Goal: Navigation & Orientation: Find specific page/section

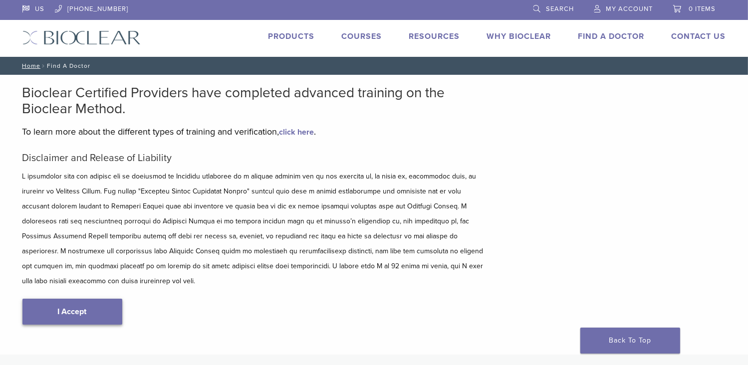
click at [69, 299] on link "I Accept" at bounding box center [72, 312] width 100 height 26
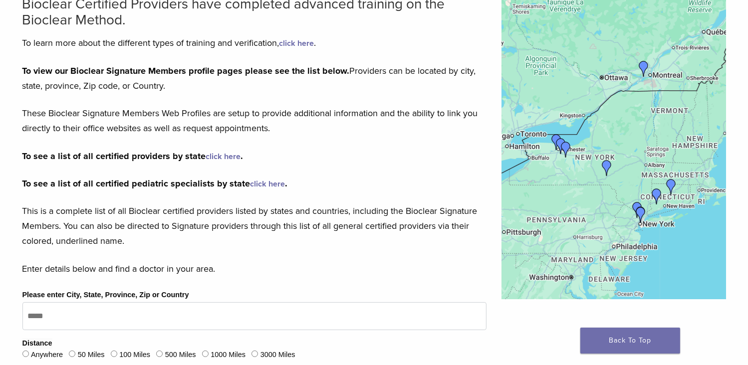
scroll to position [100, 0]
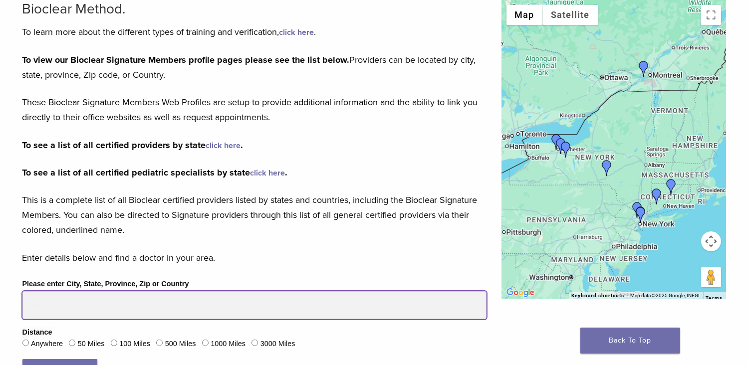
click at [42, 306] on input "Please enter City, State, Province, Zip or Country" at bounding box center [254, 305] width 464 height 28
type input "*****"
click at [22, 359] on button "Search" at bounding box center [59, 372] width 75 height 26
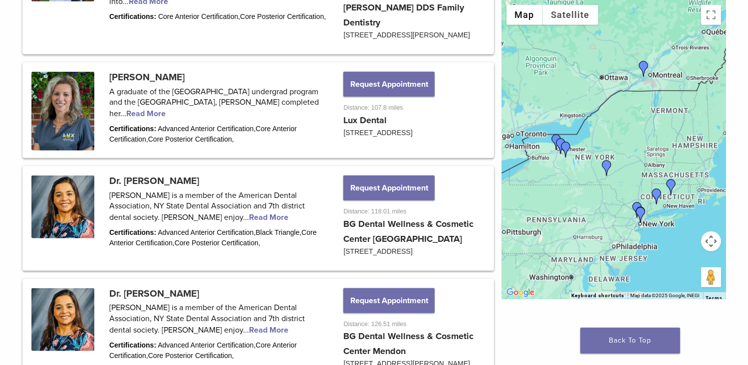
scroll to position [649, 0]
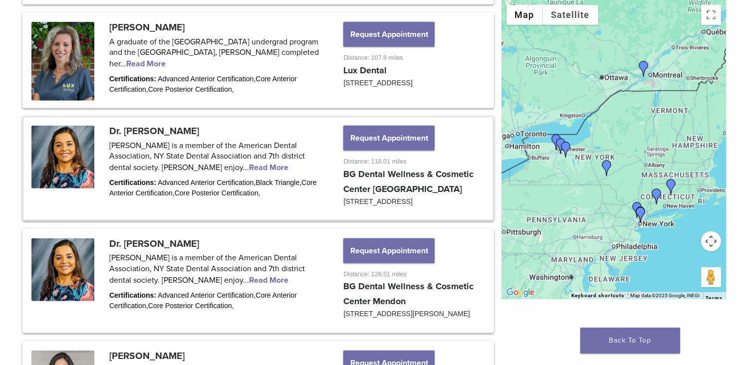
click at [184, 175] on link at bounding box center [258, 169] width 468 height 102
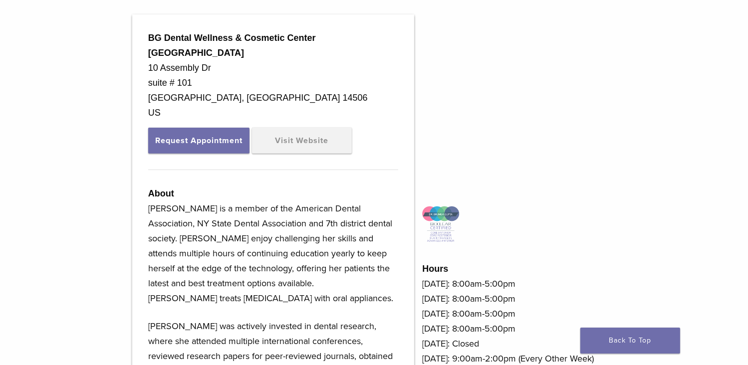
scroll to position [349, 0]
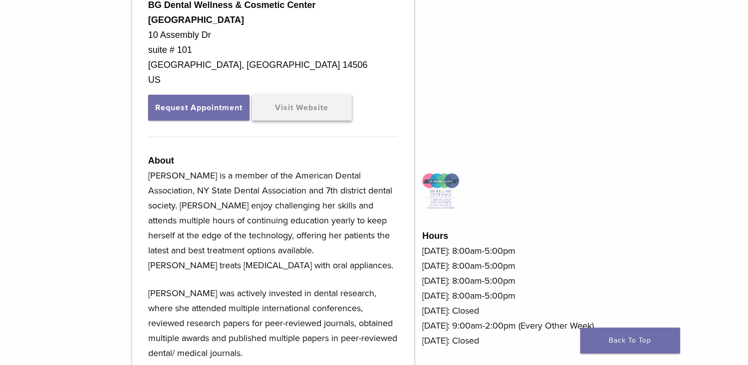
click at [295, 95] on link "Visit Website" at bounding box center [302, 108] width 100 height 26
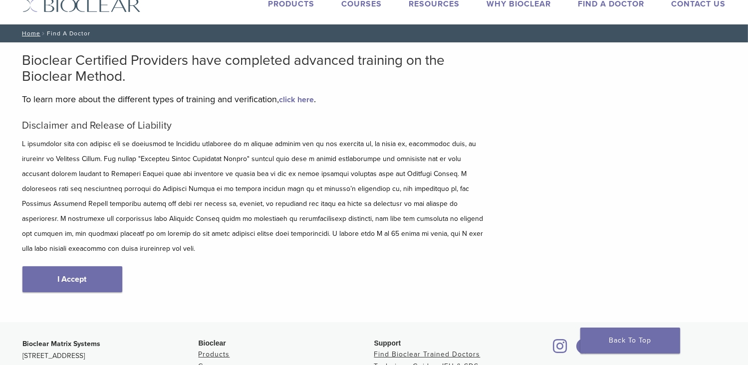
scroll to position [50, 0]
